Goal: Task Accomplishment & Management: Use online tool/utility

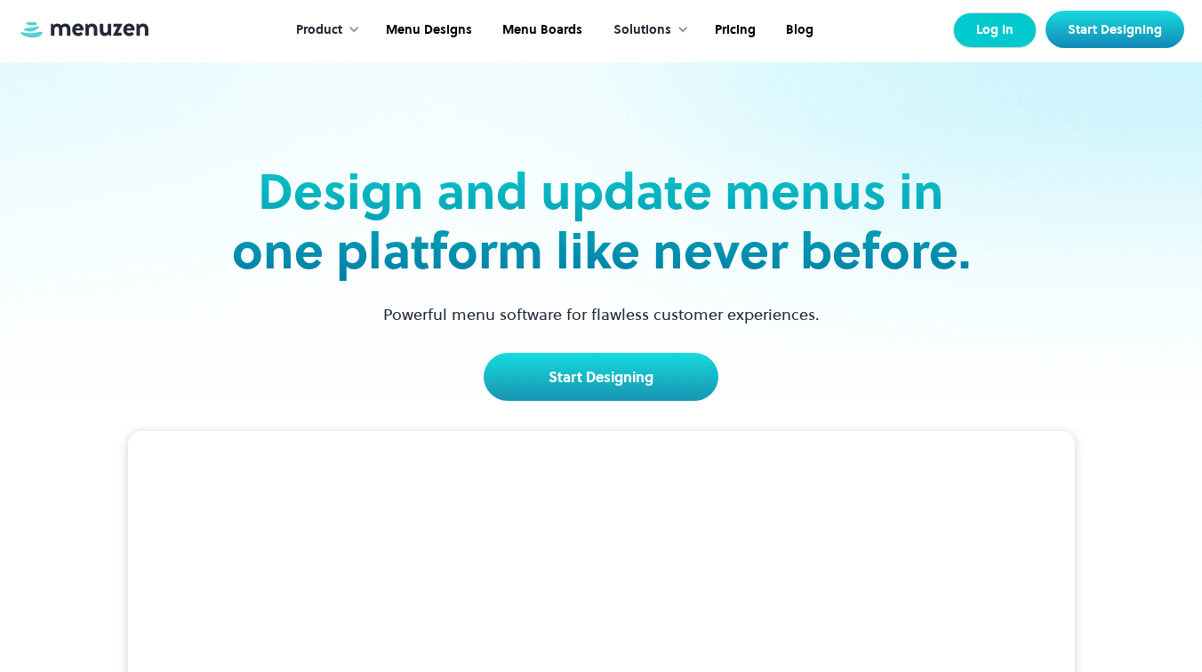
click at [1009, 31] on link "Log In" at bounding box center [995, 30] width 84 height 36
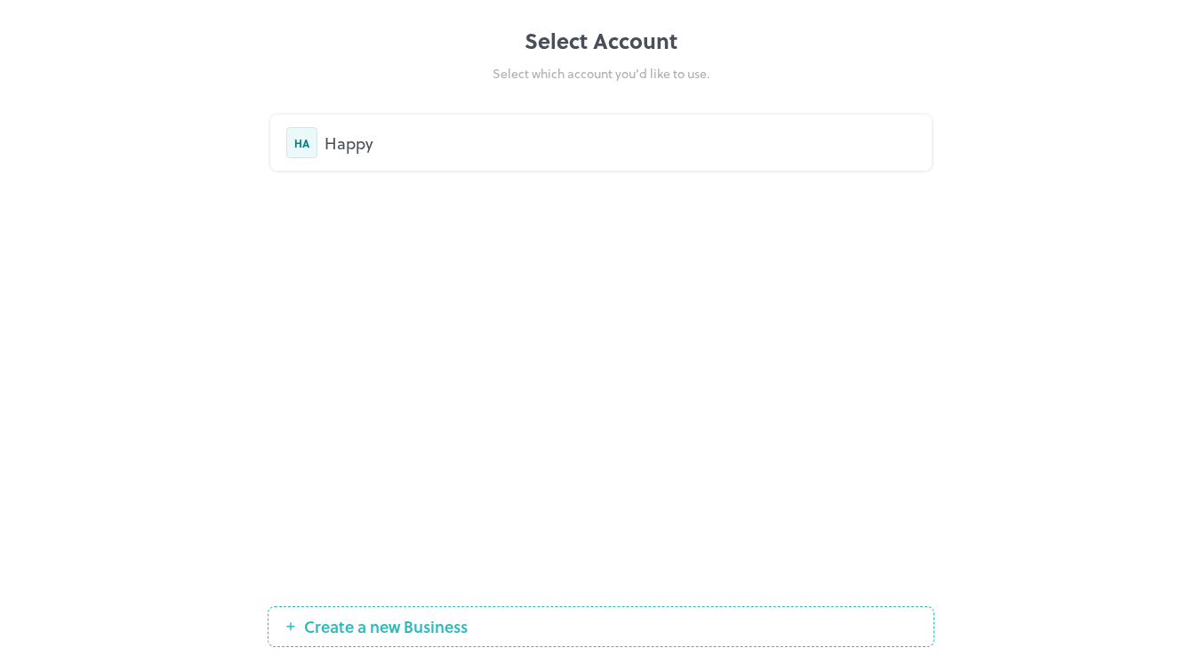
click at [405, 164] on div "HA Happy" at bounding box center [601, 143] width 662 height 56
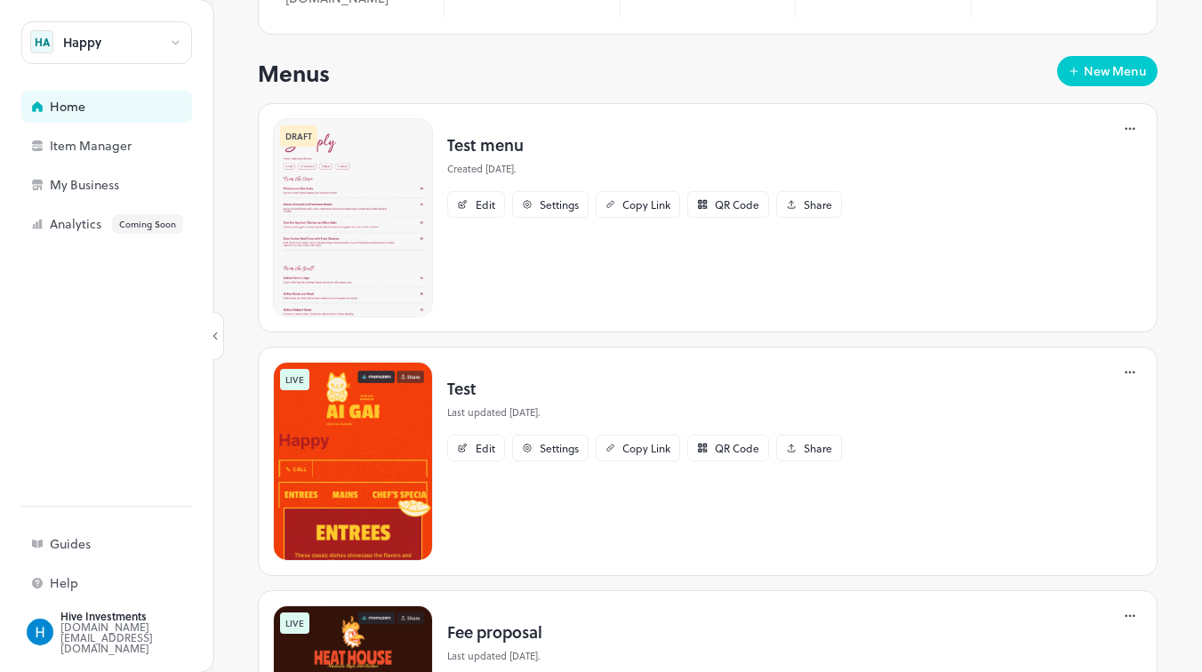
scroll to position [269, 0]
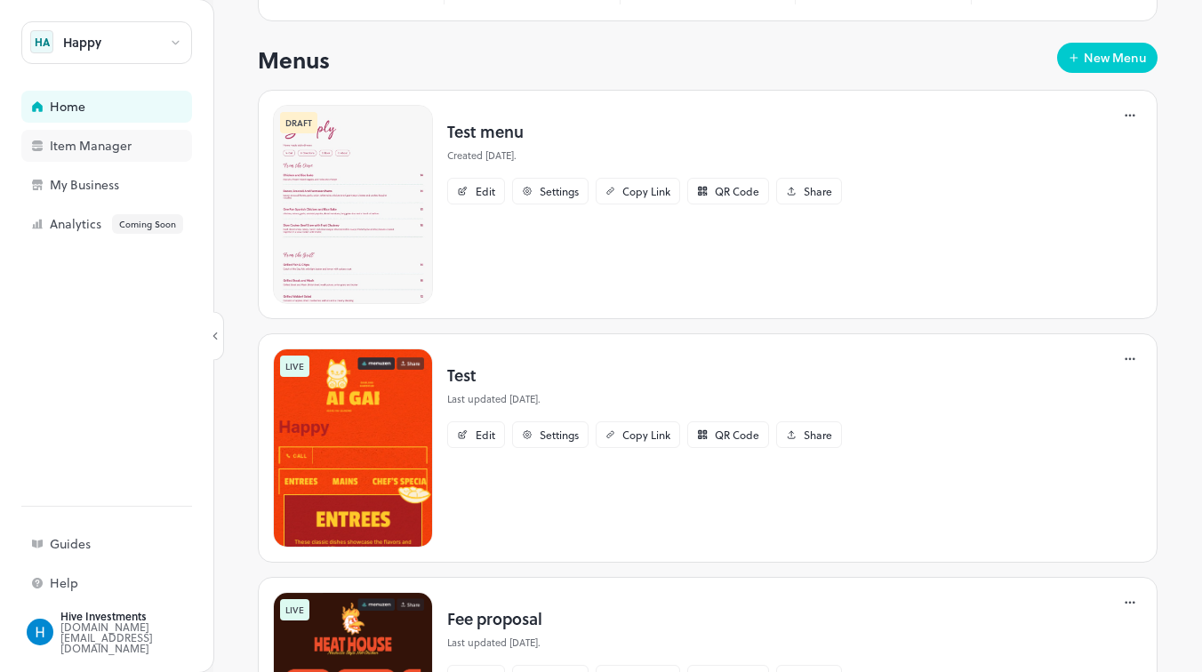
click at [117, 148] on div "Item Manager" at bounding box center [139, 146] width 178 height 12
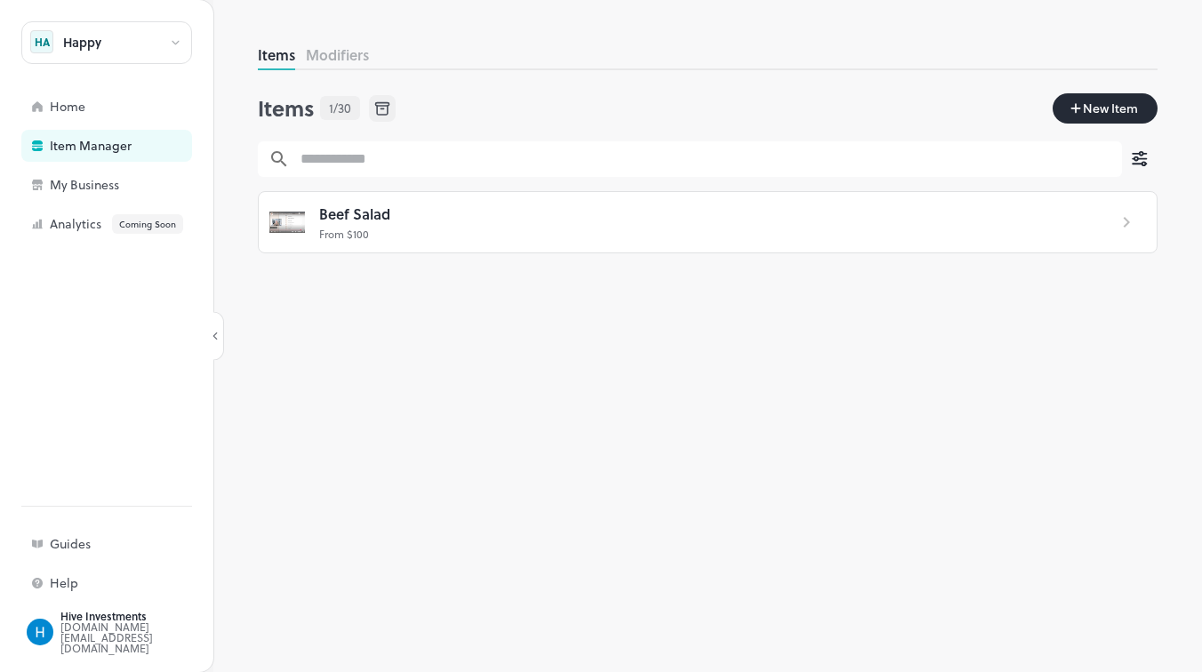
click at [1122, 107] on span "New Item" at bounding box center [1110, 109] width 59 height 20
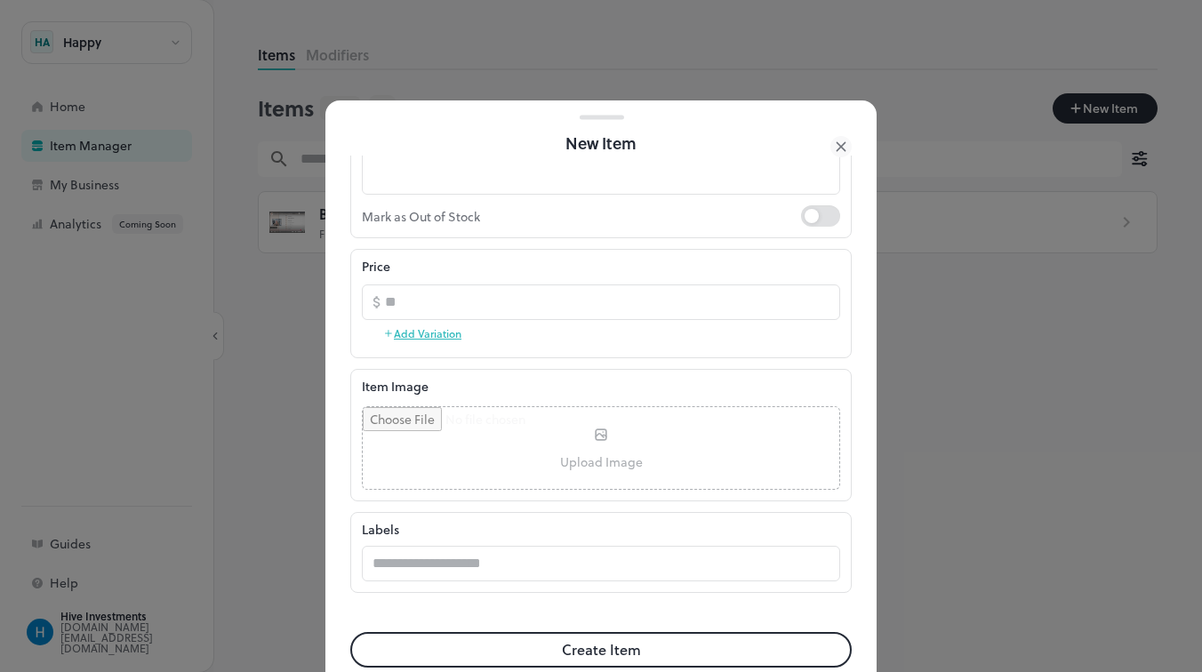
scroll to position [255, 0]
click at [972, 301] on div at bounding box center [601, 336] width 1202 height 672
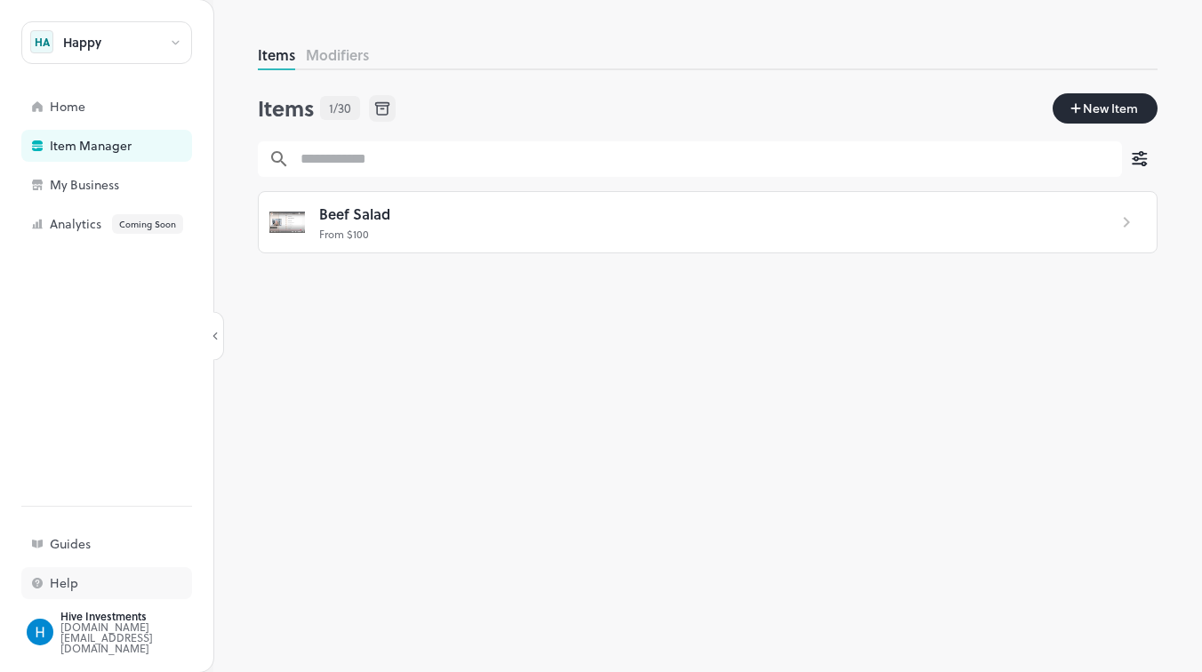
click at [84, 579] on div "Help" at bounding box center [139, 583] width 178 height 12
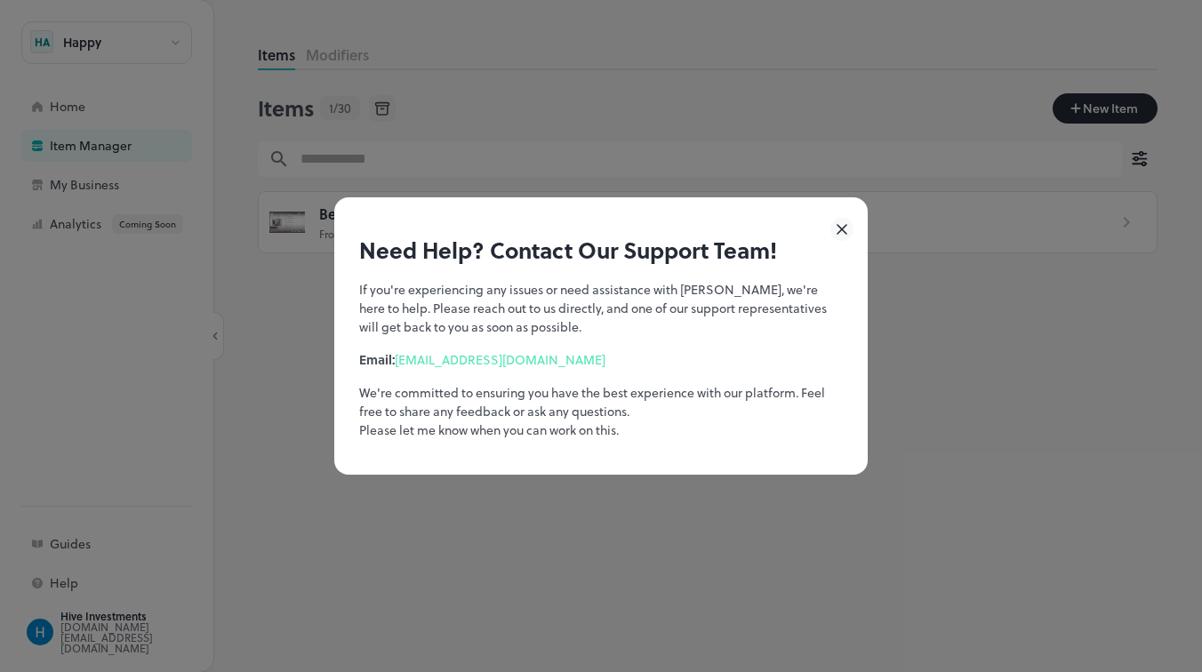
click at [842, 226] on icon at bounding box center [841, 229] width 23 height 23
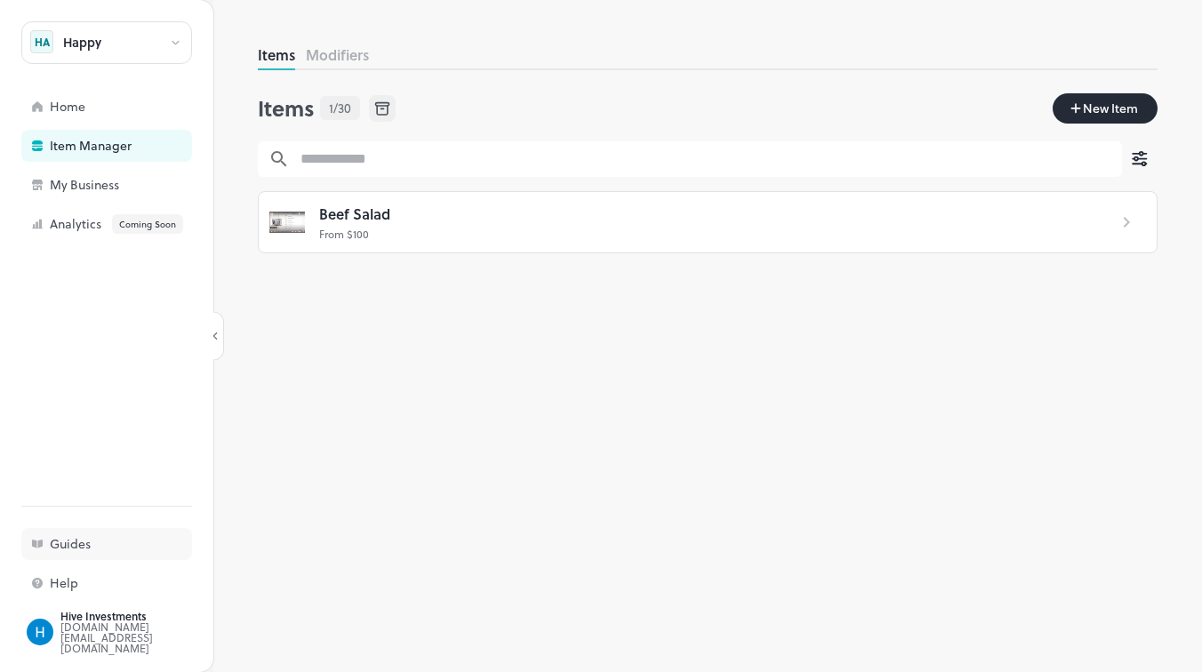
click at [95, 537] on div "Guides" at bounding box center [106, 544] width 171 height 32
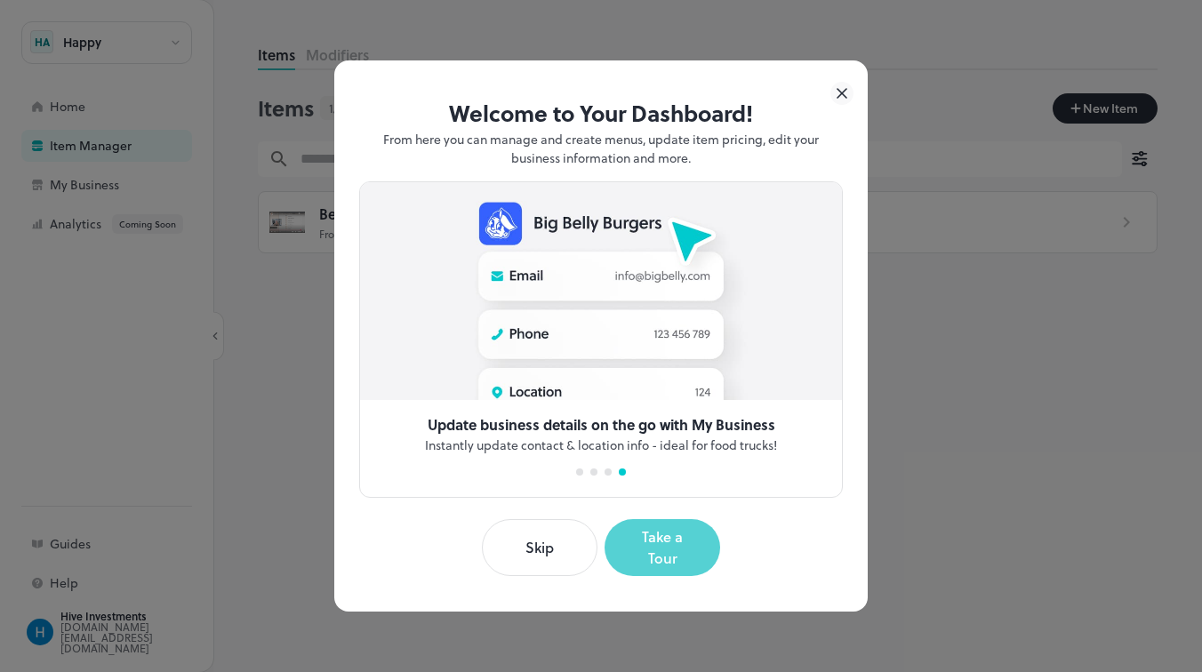
click at [654, 551] on button "Take a Tour" at bounding box center [663, 547] width 116 height 57
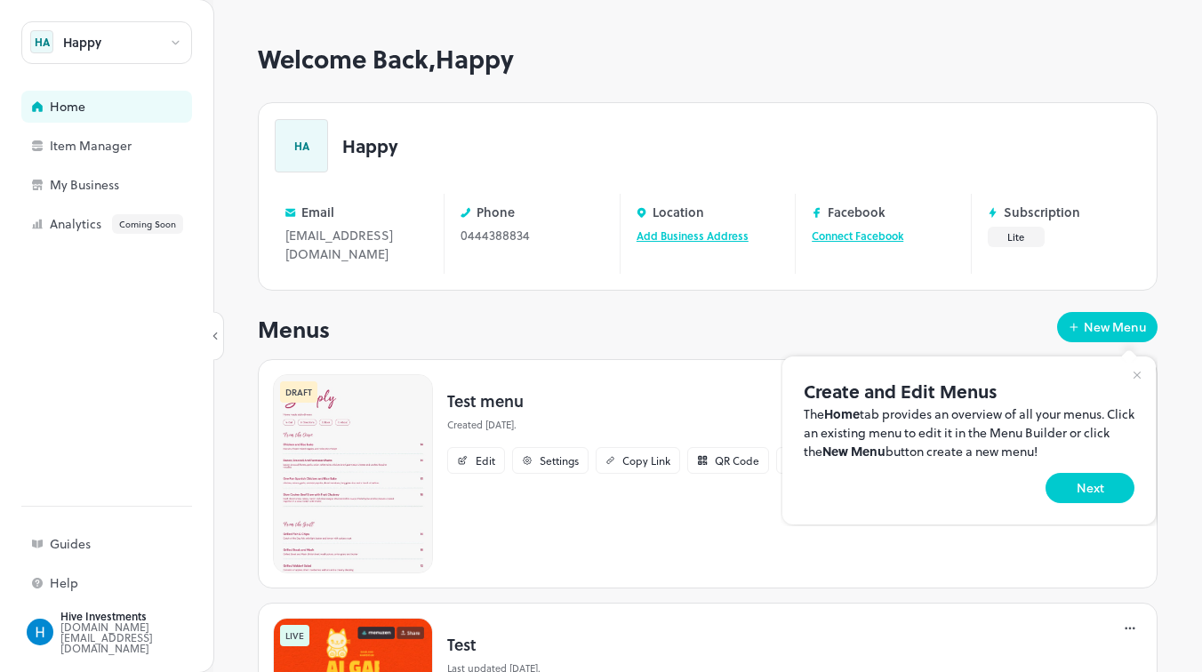
click at [487, 457] on div at bounding box center [601, 336] width 1202 height 672
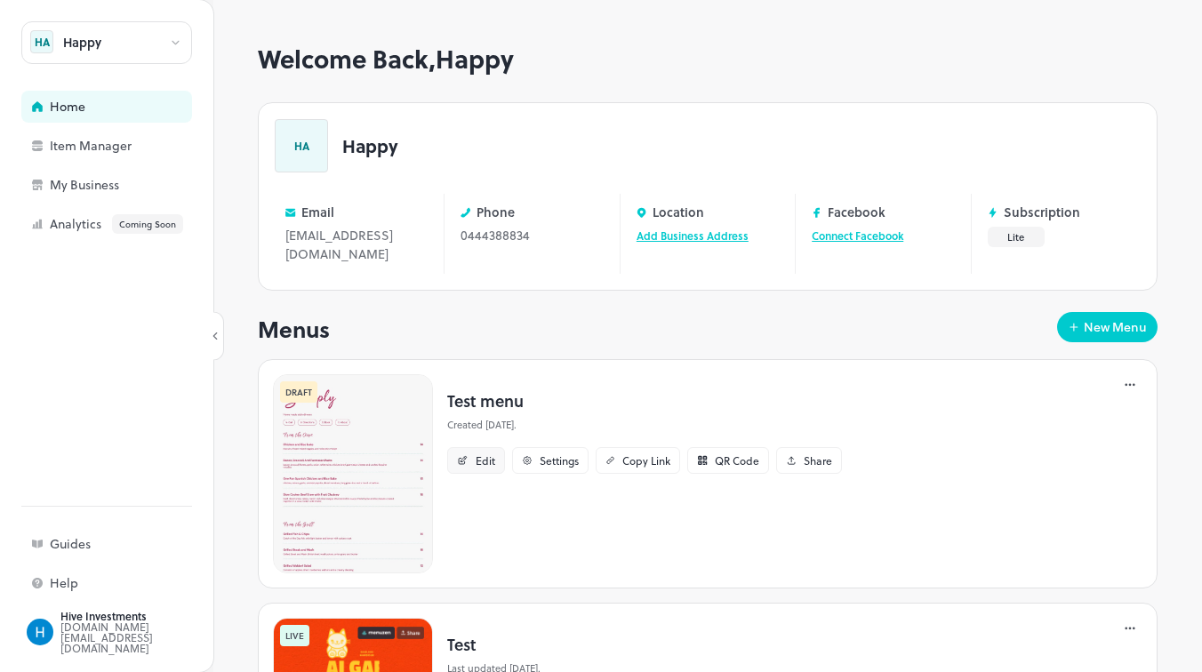
click at [477, 469] on div "Edit" at bounding box center [476, 460] width 58 height 27
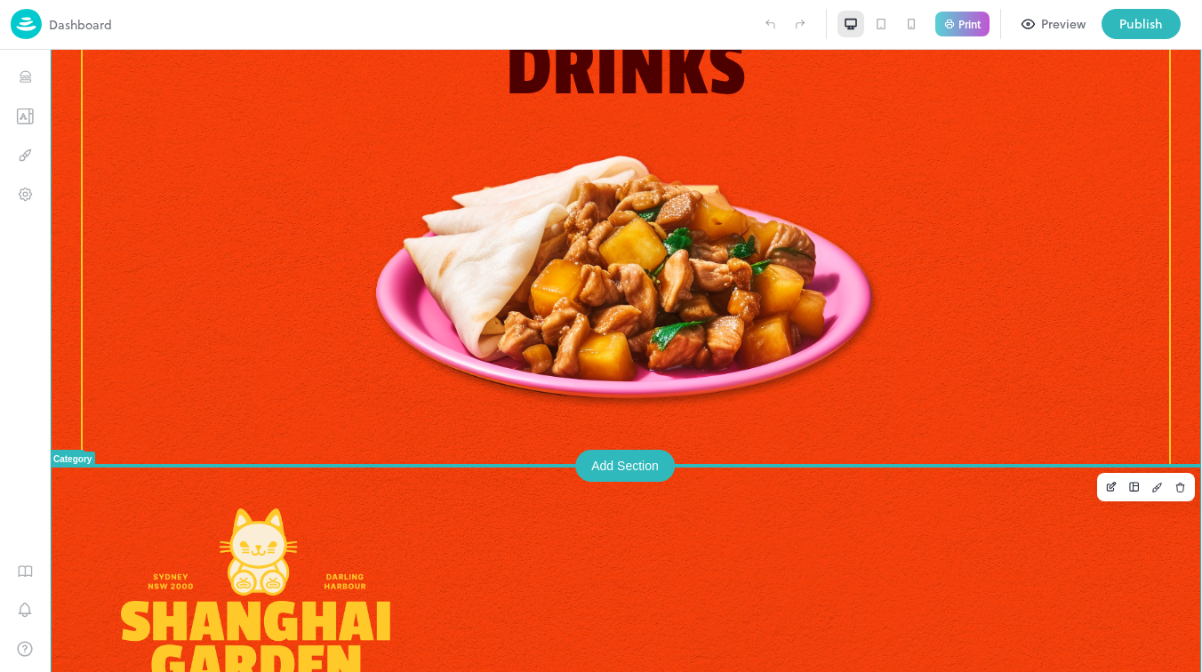
scroll to position [932, 0]
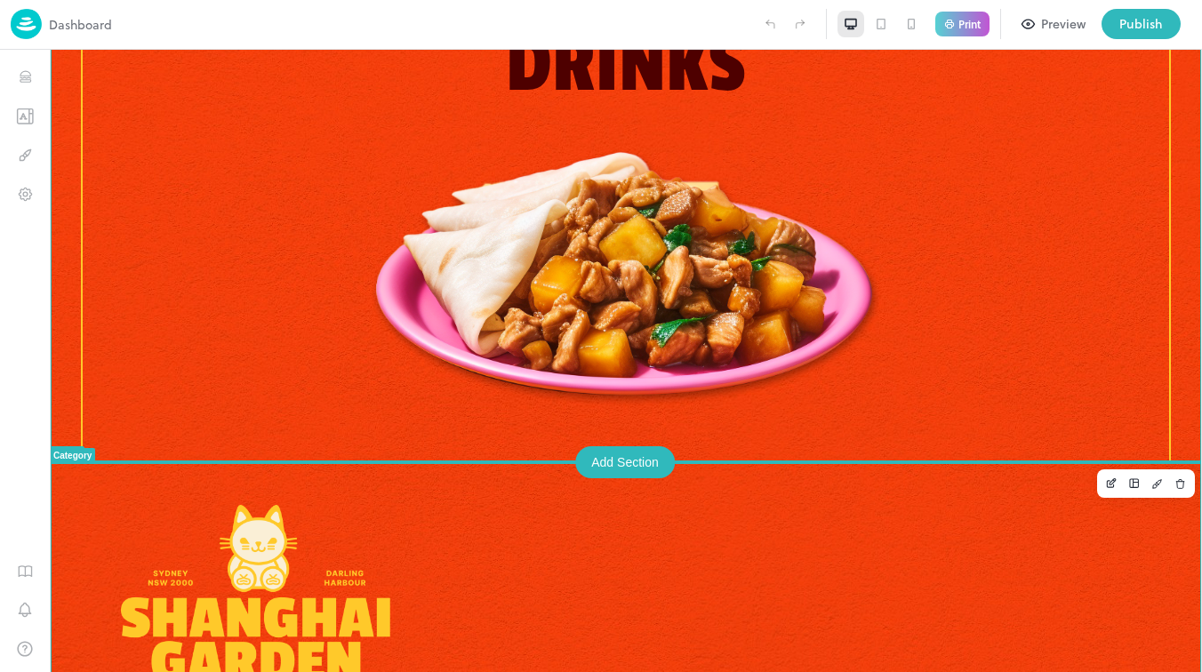
click at [623, 467] on div "Add Section" at bounding box center [625, 462] width 100 height 32
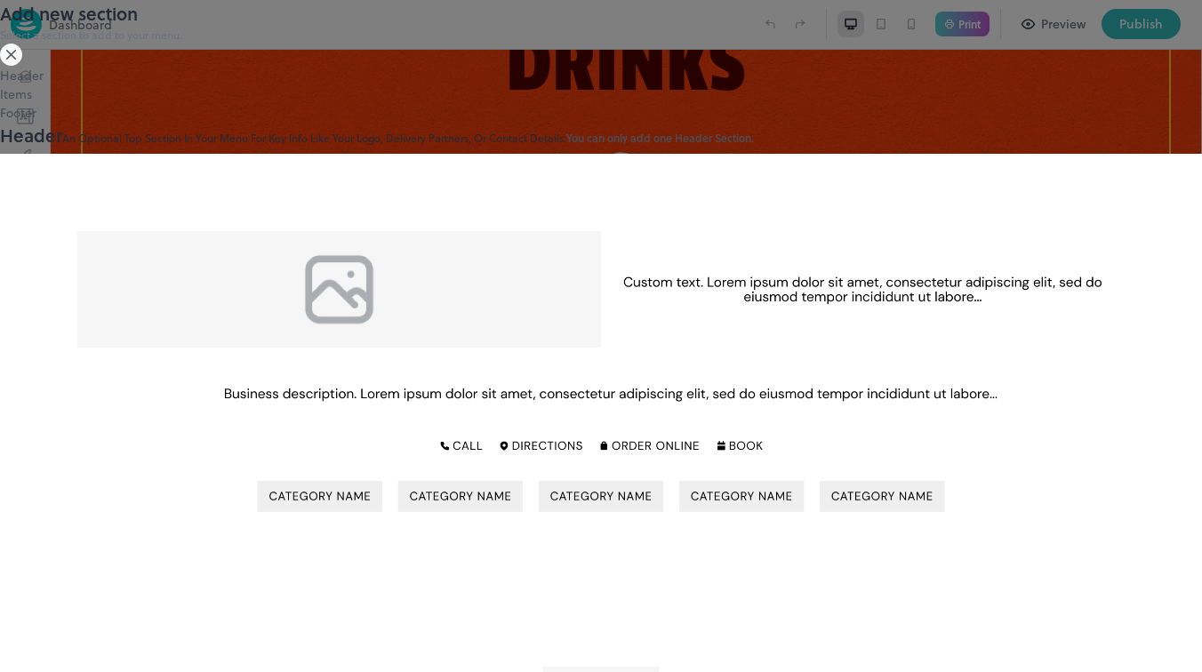
click at [1147, 401] on div at bounding box center [601, 336] width 1202 height 672
